Goal: Task Accomplishment & Management: Manage account settings

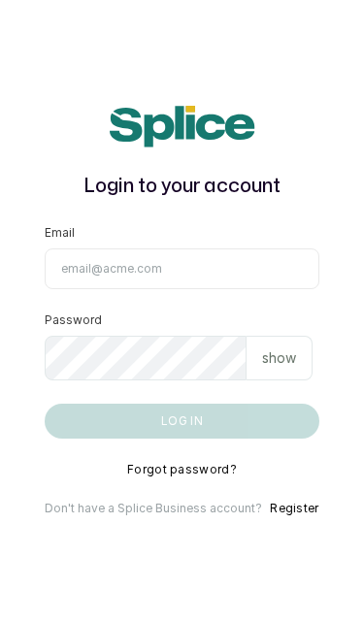
type input "[EMAIL_ADDRESS][DOMAIN_NAME]"
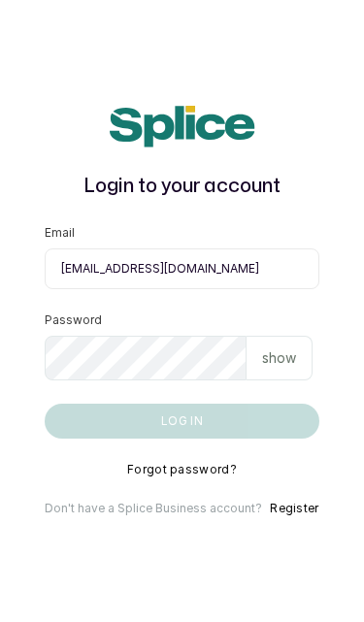
click at [181, 420] on button "Log in" at bounding box center [181, 420] width 273 height 35
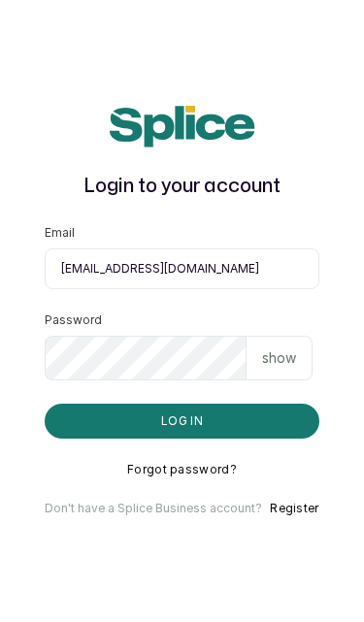
click at [149, 425] on button "Log in" at bounding box center [181, 420] width 273 height 35
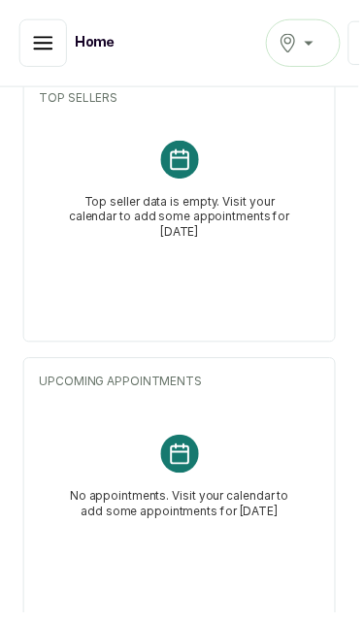
scroll to position [730, 0]
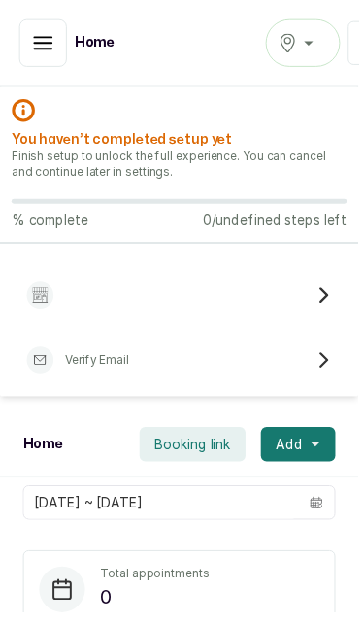
click at [36, 149] on h2 "You haven’t completed setup yet" at bounding box center [182, 141] width 340 height 19
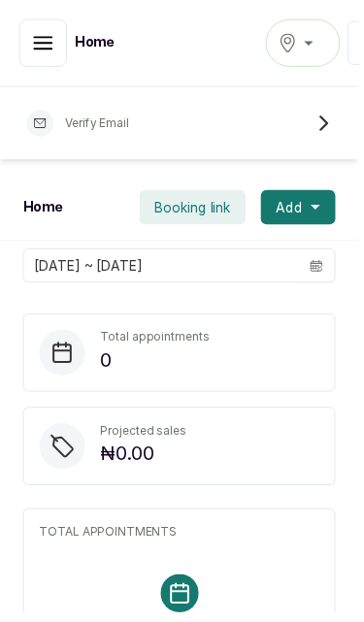
click at [105, 117] on p "Verify Email" at bounding box center [98, 125] width 65 height 16
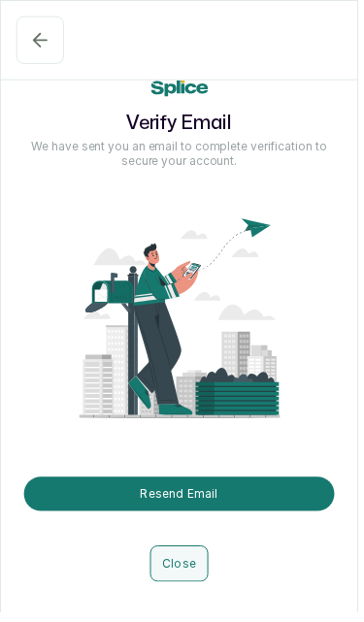
click at [164, 515] on button "Resend Email" at bounding box center [181, 501] width 315 height 35
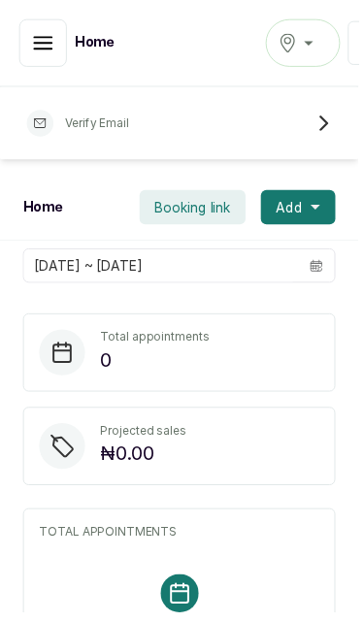
click at [50, 53] on icon "button" at bounding box center [43, 43] width 23 height 23
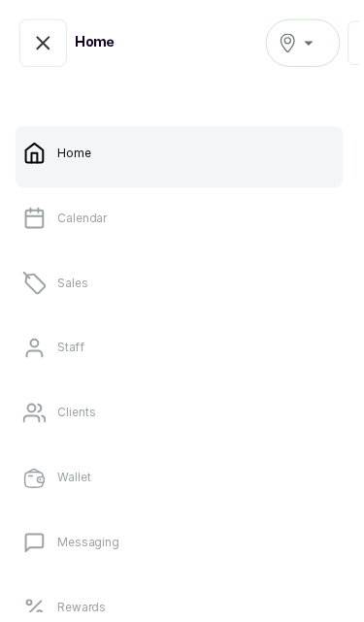
scroll to position [31, 0]
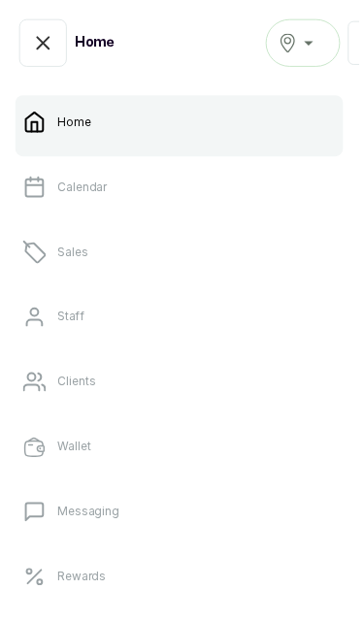
click at [61, 386] on p "Clients" at bounding box center [77, 388] width 39 height 16
